Goal: Find specific page/section: Find specific page/section

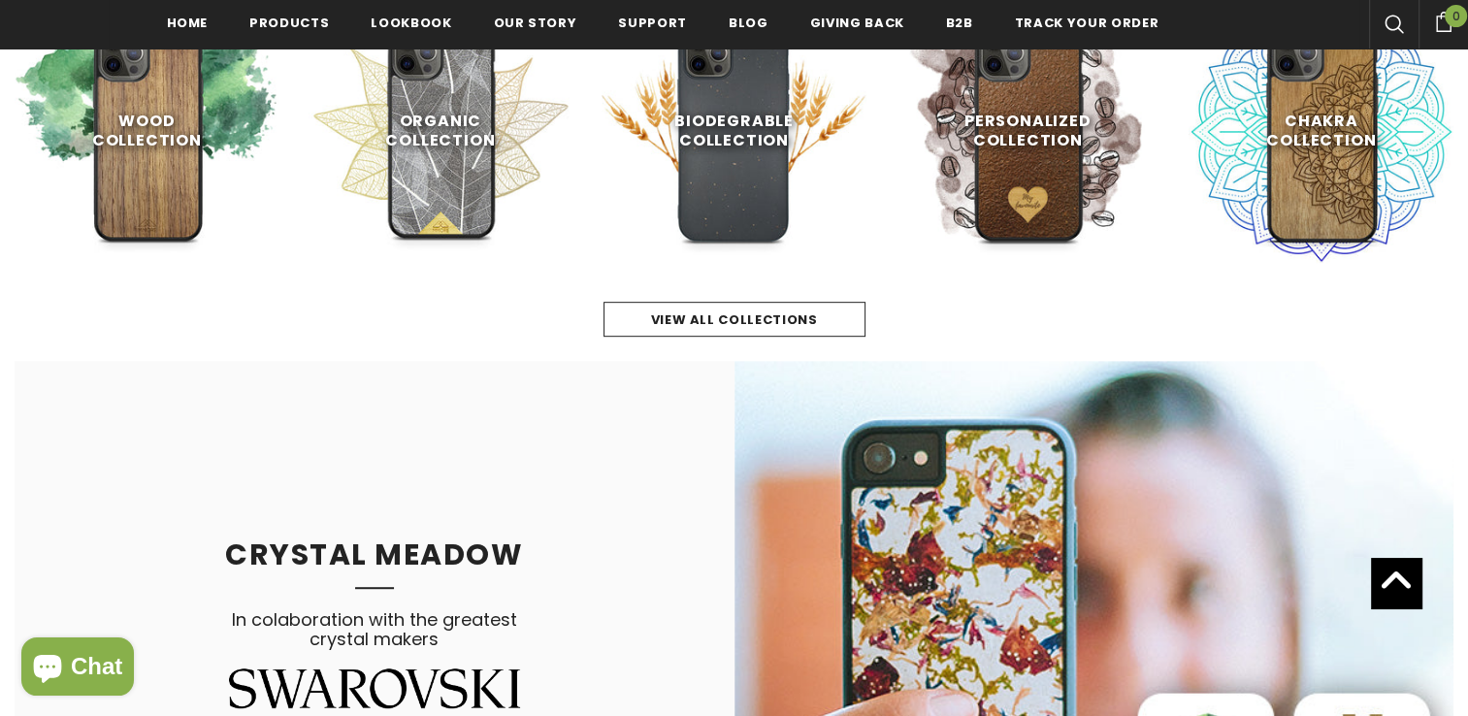
scroll to position [1033, 0]
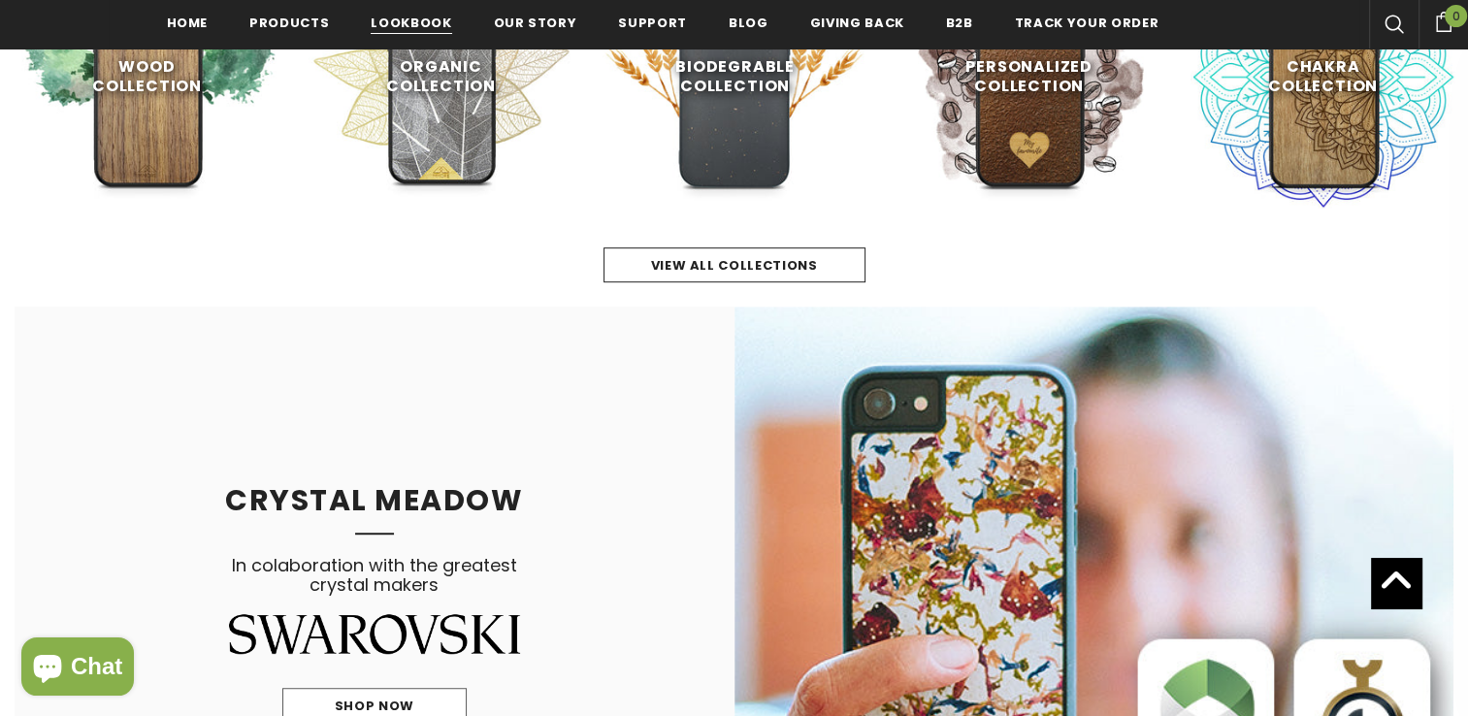
click at [398, 21] on span "Lookbook" at bounding box center [411, 23] width 81 height 18
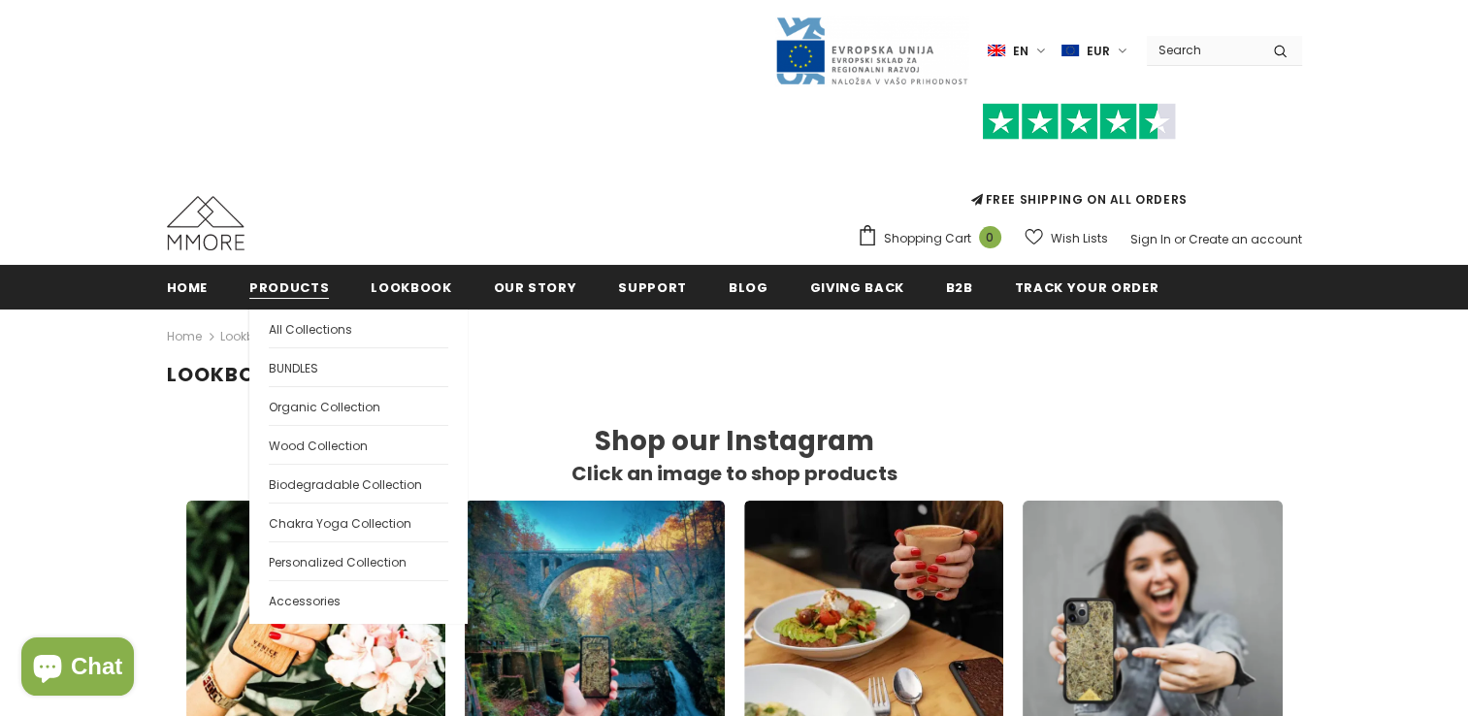
scroll to position [16, 16]
click at [287, 443] on span "Wood Collection" at bounding box center [318, 446] width 99 height 16
